Goal: Find specific page/section: Locate item on page

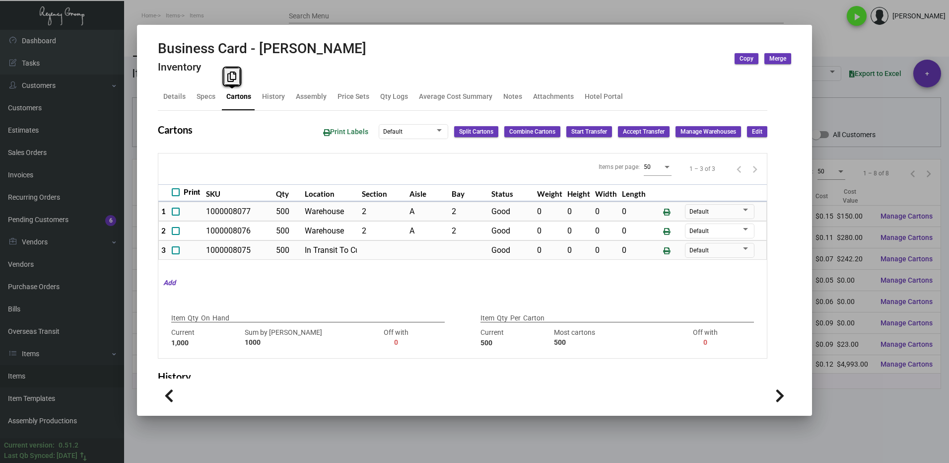
click at [813, 388] on div at bounding box center [474, 231] width 949 height 463
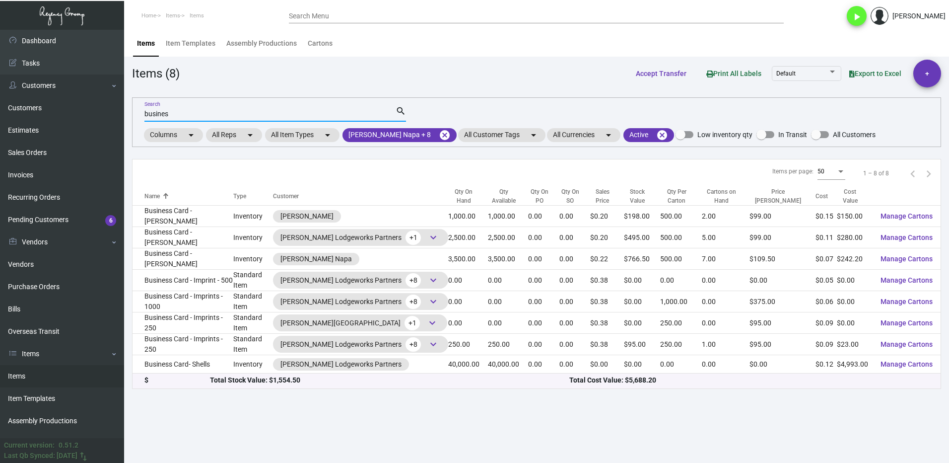
click at [189, 114] on input "busines" at bounding box center [269, 114] width 251 height 8
type input "b"
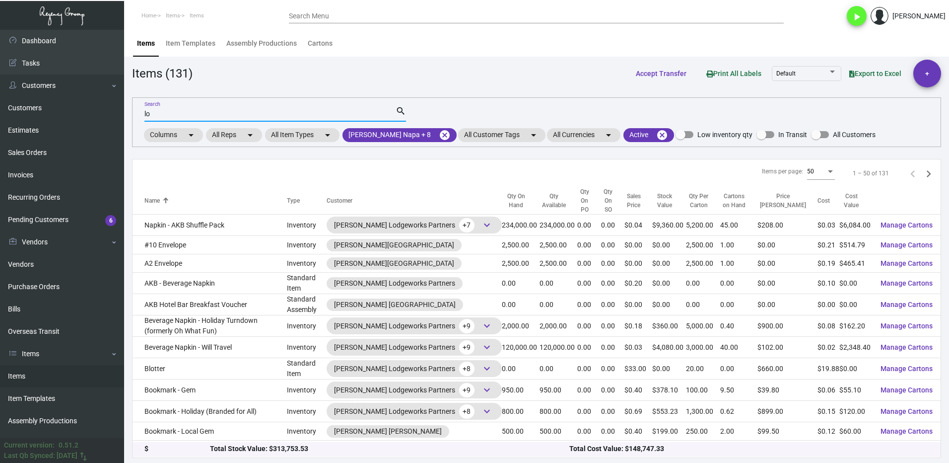
type input "l"
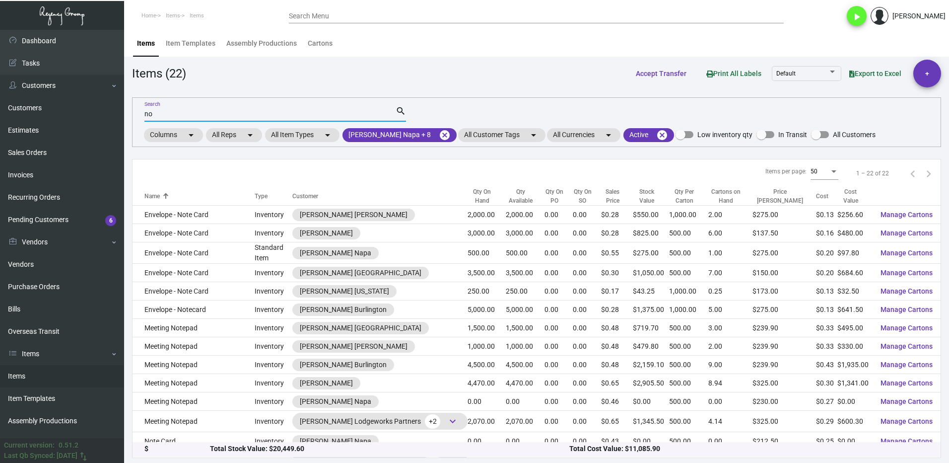
type input "n"
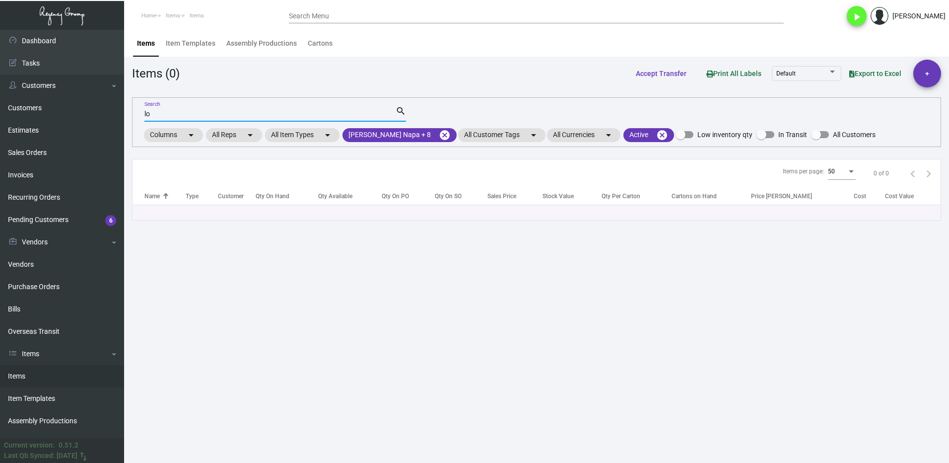
type input "l"
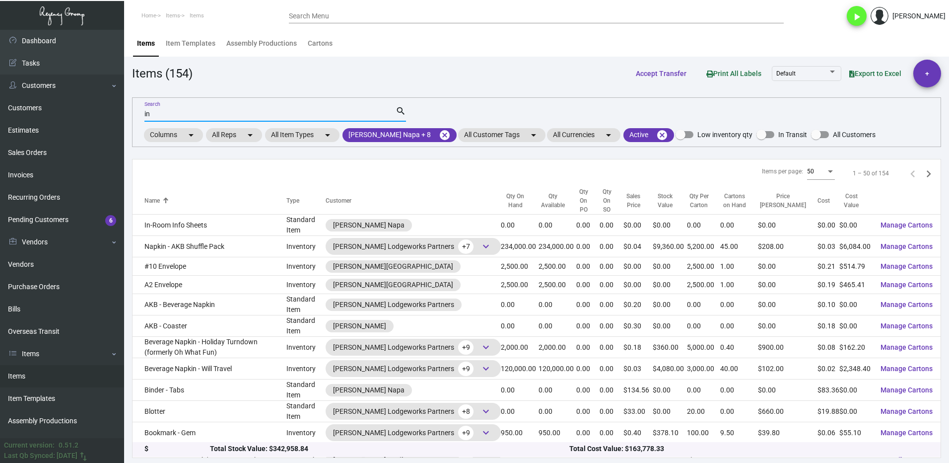
type input "i"
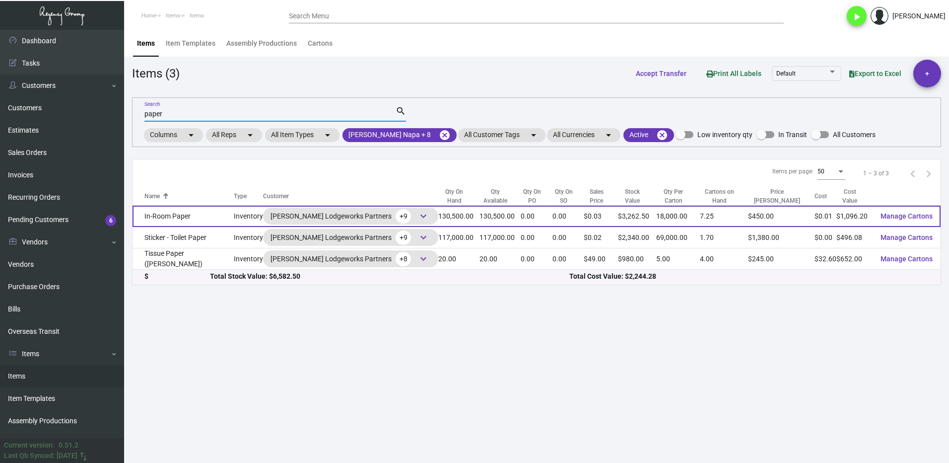
type input "paper"
click at [191, 218] on td "In-Room Paper" at bounding box center [183, 216] width 101 height 21
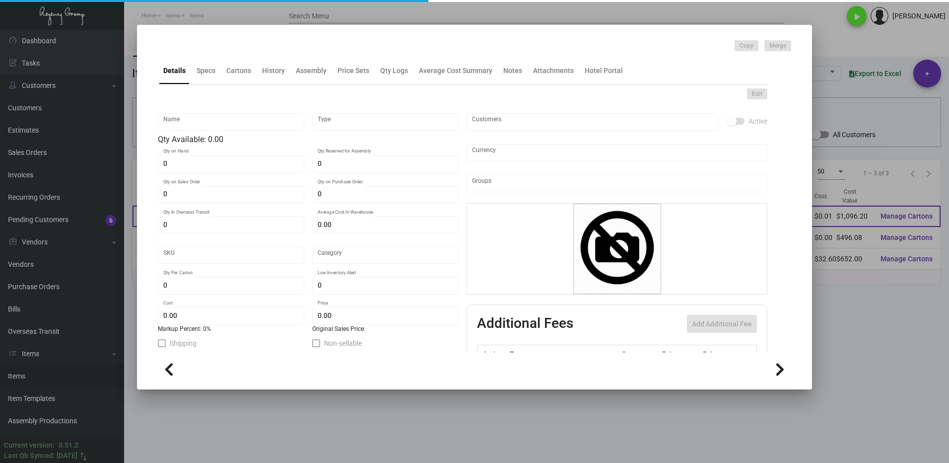
type input "In-Room Paper"
type input "Inventory"
type input "130,500"
type input "$ 0.1512"
type input "316"
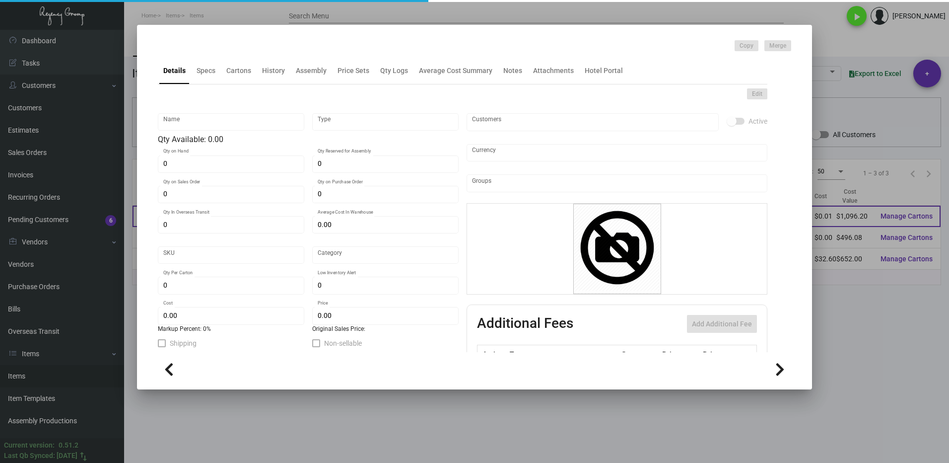
type input "Standard"
type input "18,000"
type input "25,000"
type input "$ 0.0084"
type input "$ 0.025"
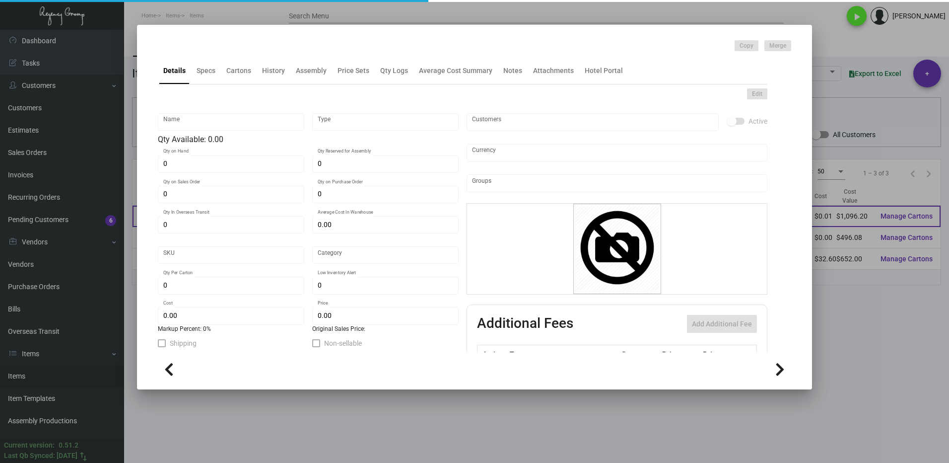
type textarea "Loose note sheets: Size 3.25x3.25, #80 Cougar Opaque Bright white Smooth text s…"
checkbox input "true"
type input "United States Dollar $"
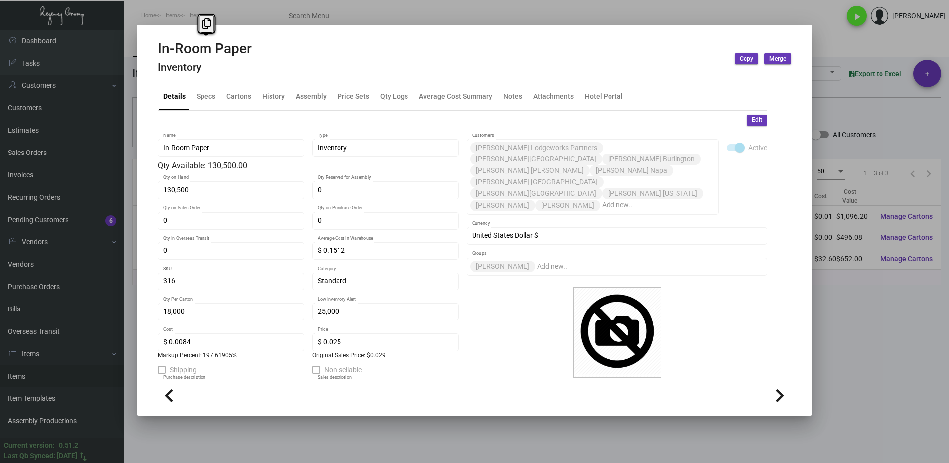
drag, startPoint x: 252, startPoint y: 47, endPoint x: 153, endPoint y: 47, distance: 99.3
click at [153, 47] on mat-dialog-container "In-Room Paper Inventory Copy Merge Details Specs Cartons History Assembly Price…" at bounding box center [474, 220] width 675 height 391
click at [204, 23] on icon at bounding box center [204, 23] width 9 height 10
copy h2 "In-Room Paper"
